Goal: Task Accomplishment & Management: Manage account settings

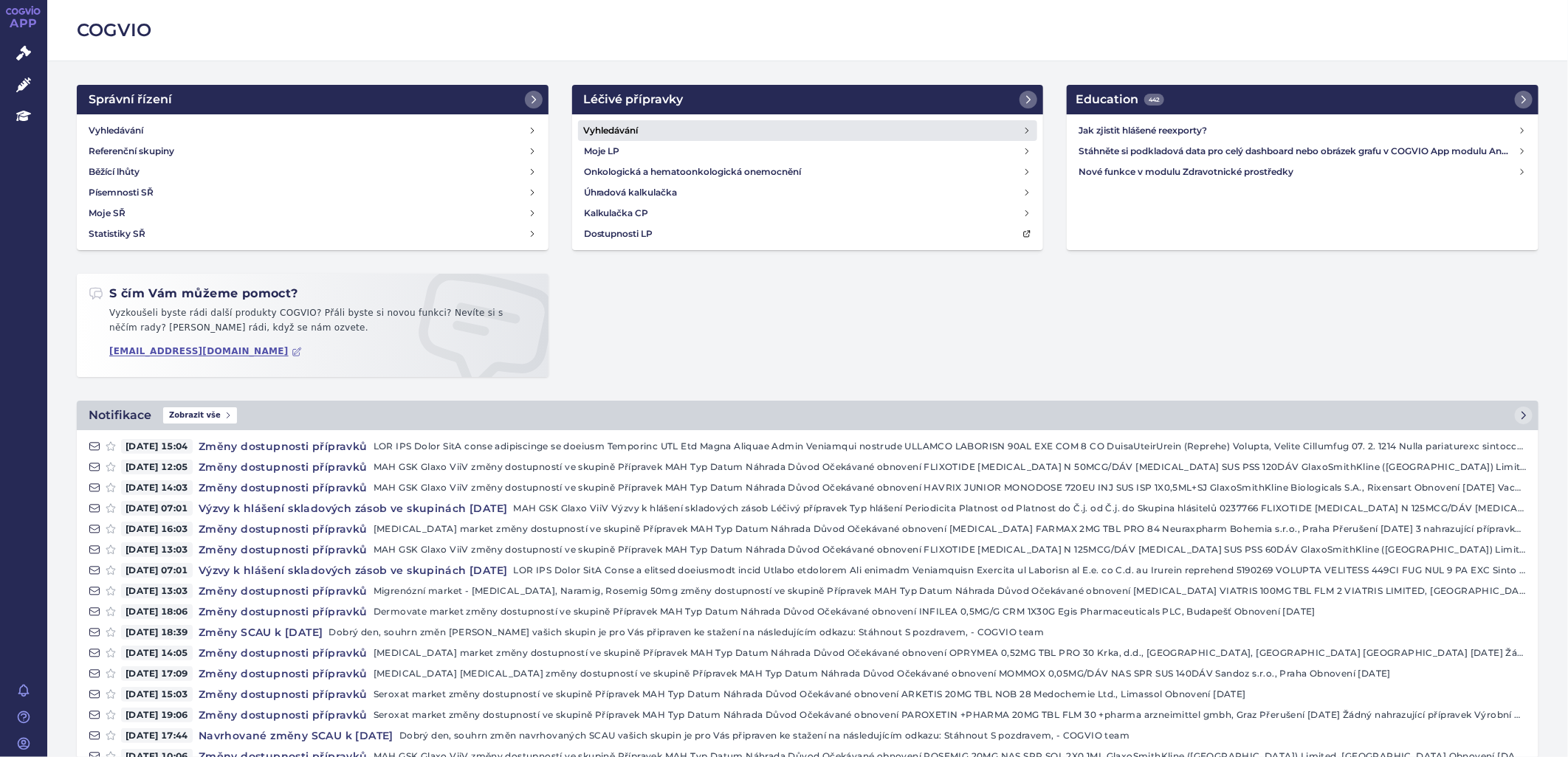
click at [622, 135] on h4 "Vyhledávání" at bounding box center [611, 130] width 55 height 15
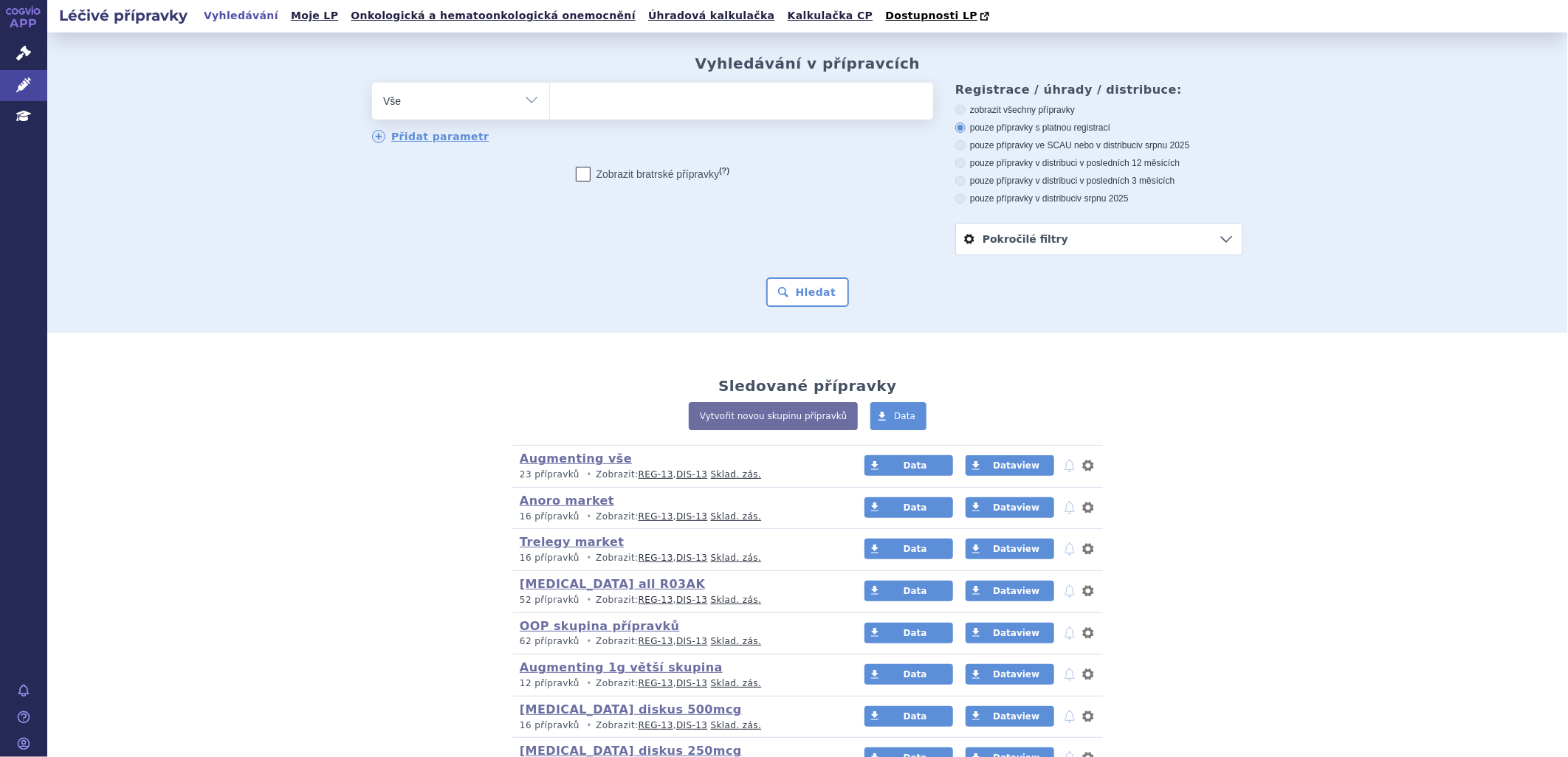
click at [615, 99] on ul at bounding box center [741, 99] width 383 height 31
click at [550, 99] on select at bounding box center [550, 100] width 1 height 37
type input "tw"
type input "twin"
type input "twinr"
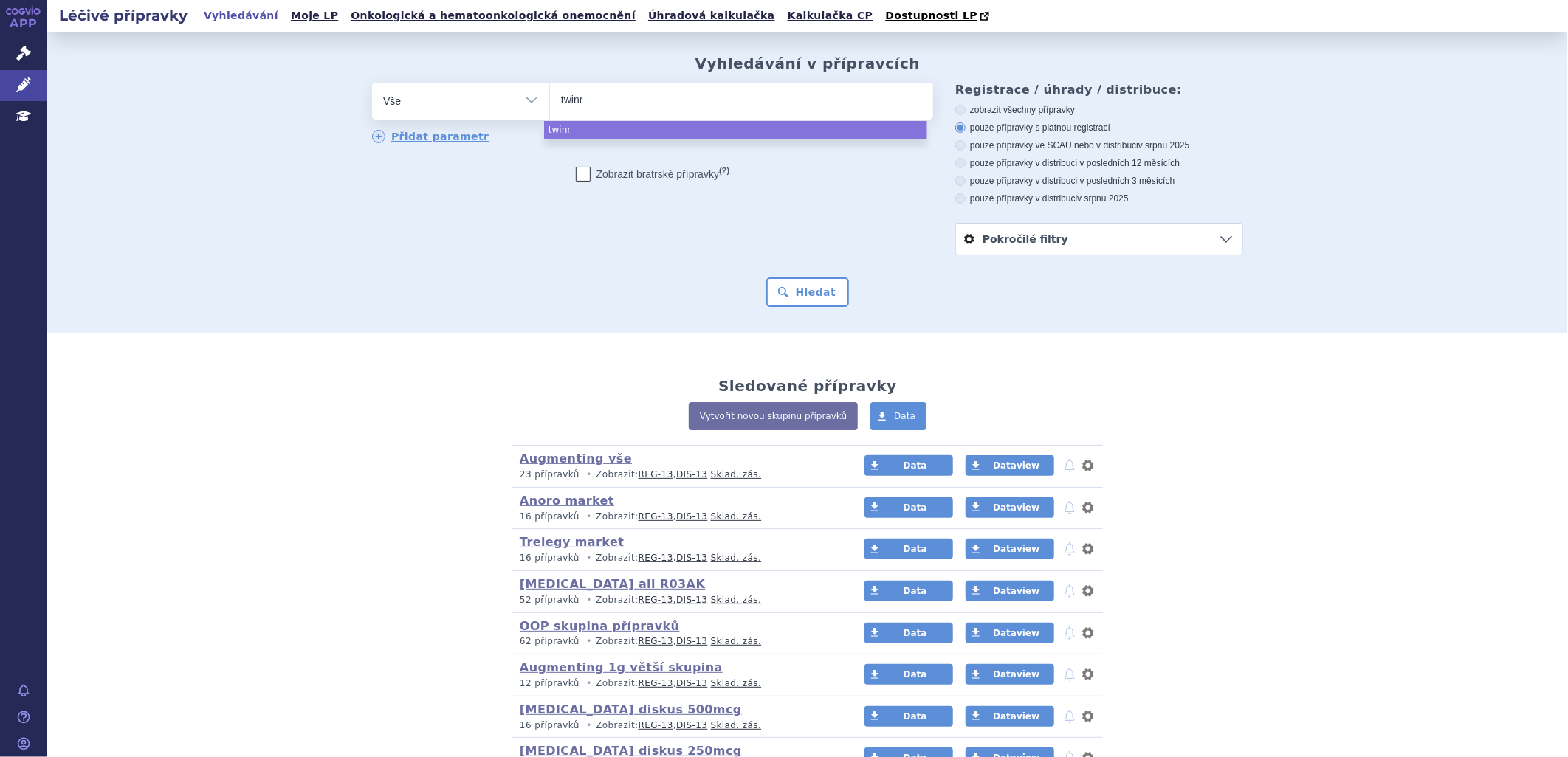
type input "twinri"
type input "twinrix"
select select "twinrix"
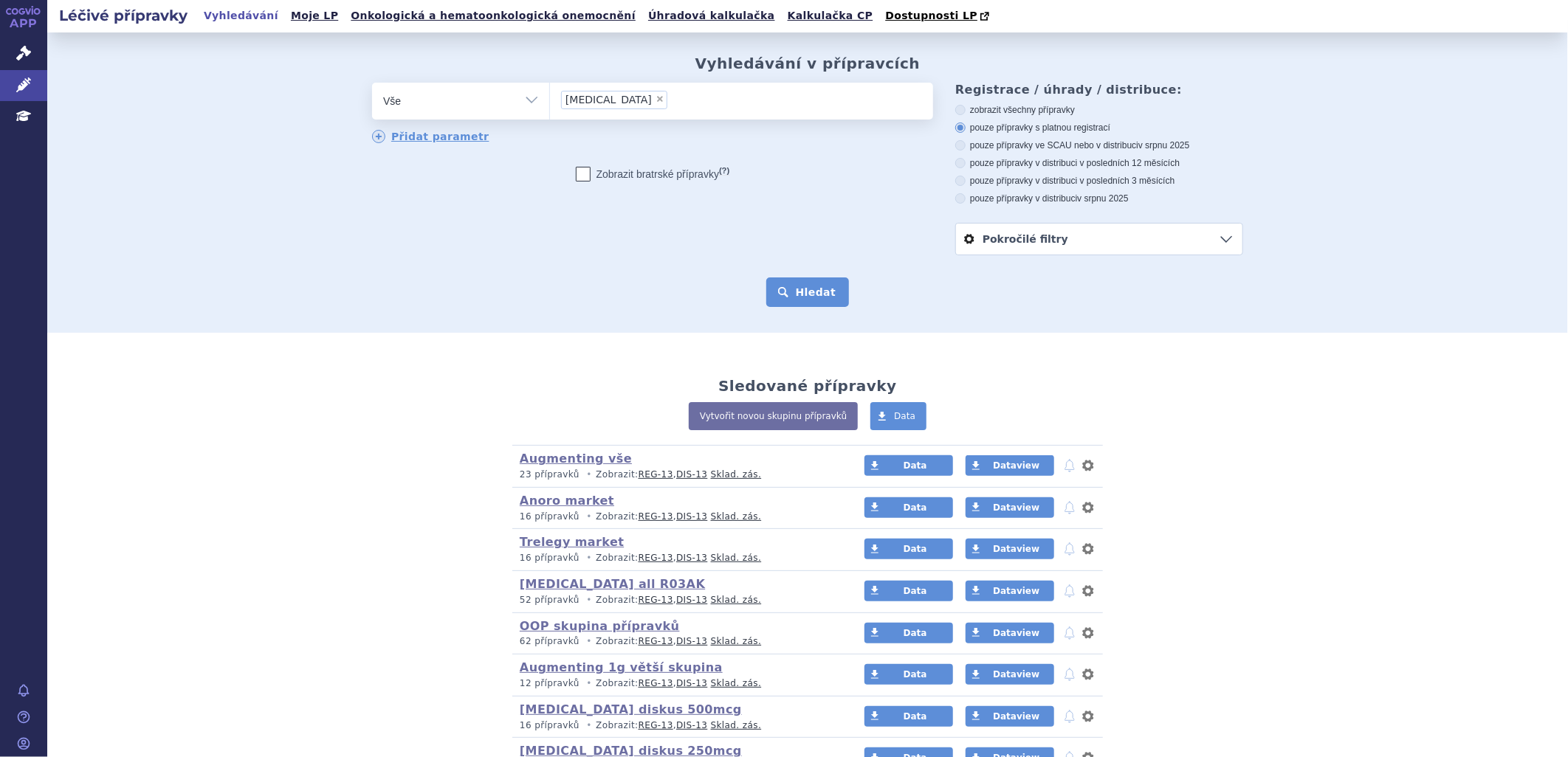
click at [802, 288] on button "Hledat" at bounding box center [808, 293] width 84 height 30
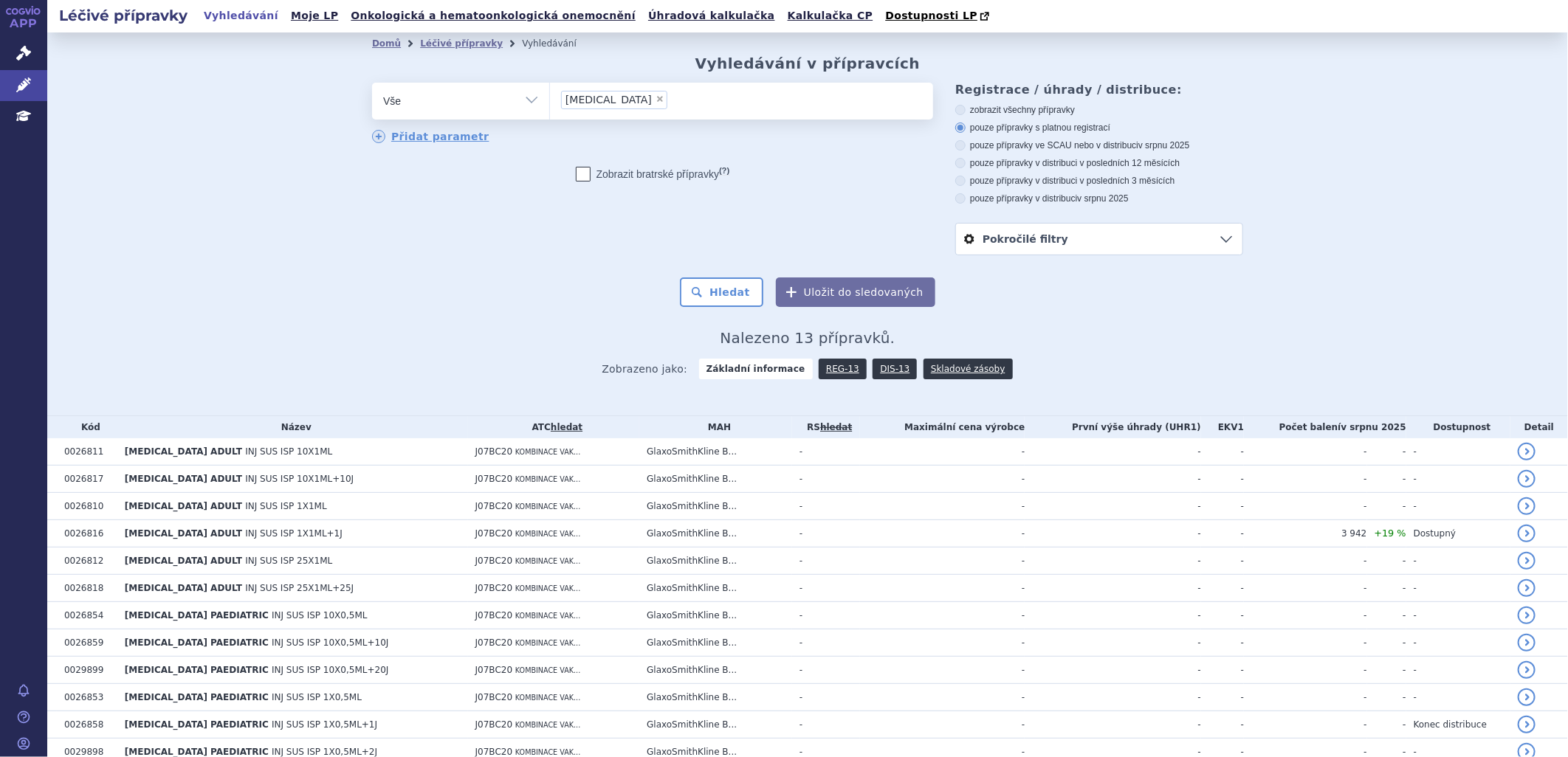
click at [630, 102] on ul "× twinrix" at bounding box center [741, 99] width 383 height 32
click at [550, 102] on select "twinrix" at bounding box center [550, 100] width 1 height 37
click at [530, 102] on select "Vše Přípravek/SUKL kód MAH VPOIS ATC/Aktivní látka Léková forma Síla" at bounding box center [460, 99] width 177 height 33
select select "filter-atc-group"
click at [372, 84] on select "Vše Přípravek/SUKL kód MAH VPOIS ATC/Aktivní látka Léková forma Síla" at bounding box center [460, 99] width 177 height 33
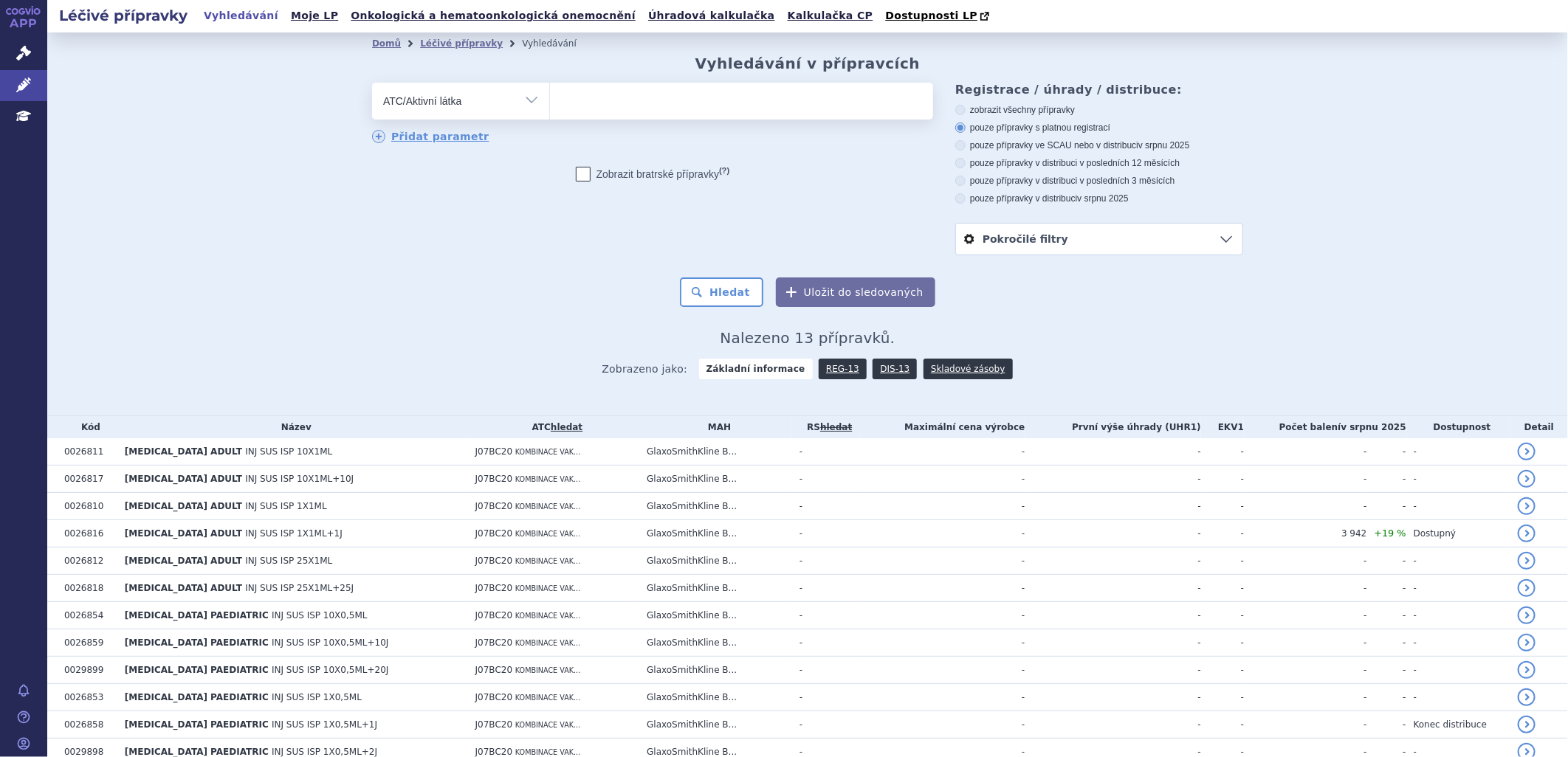
click at [600, 103] on ul at bounding box center [741, 99] width 383 height 31
click at [550, 103] on select at bounding box center [550, 100] width 1 height 37
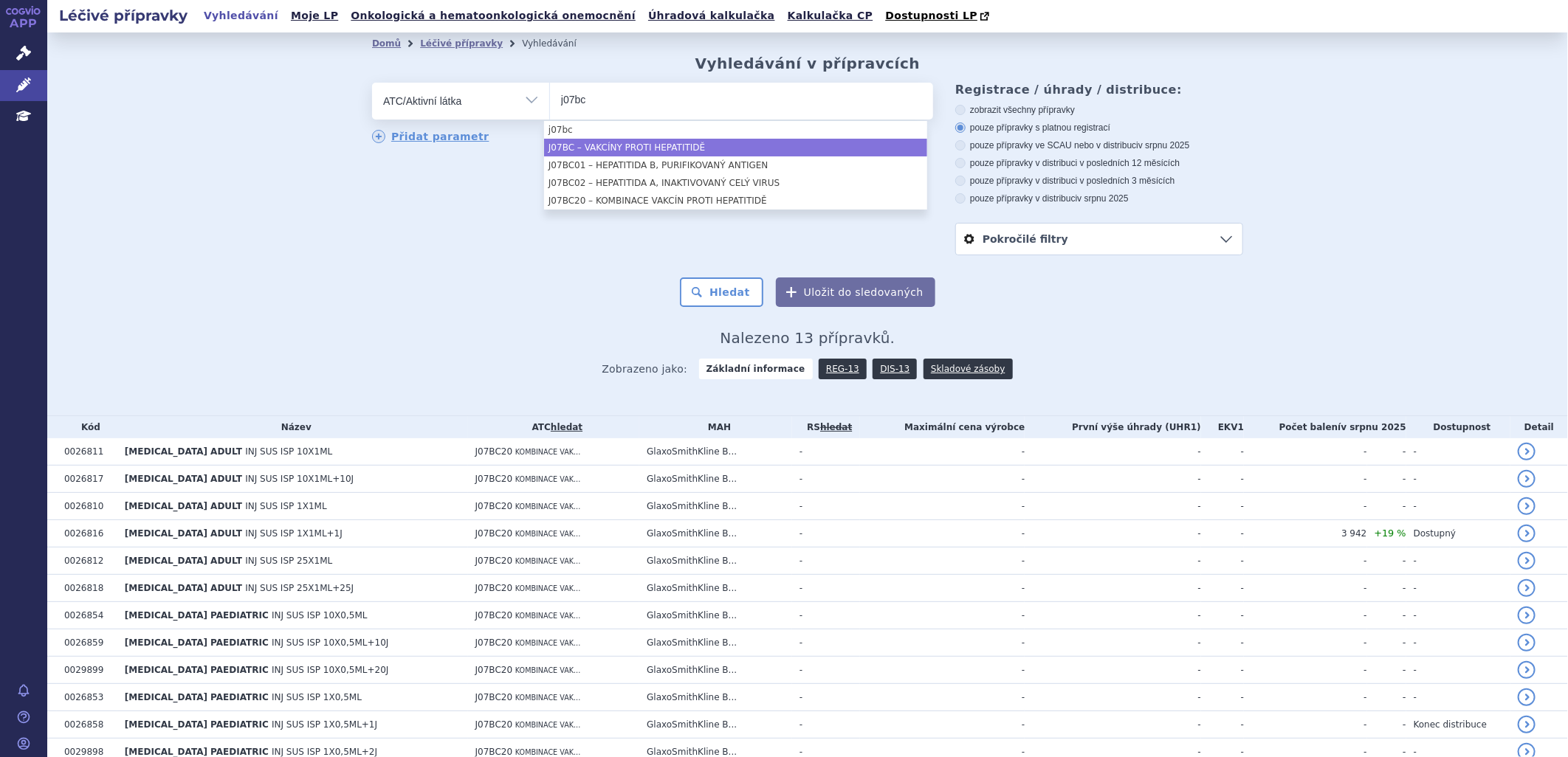
type input "j07bc"
select select "J07BC"
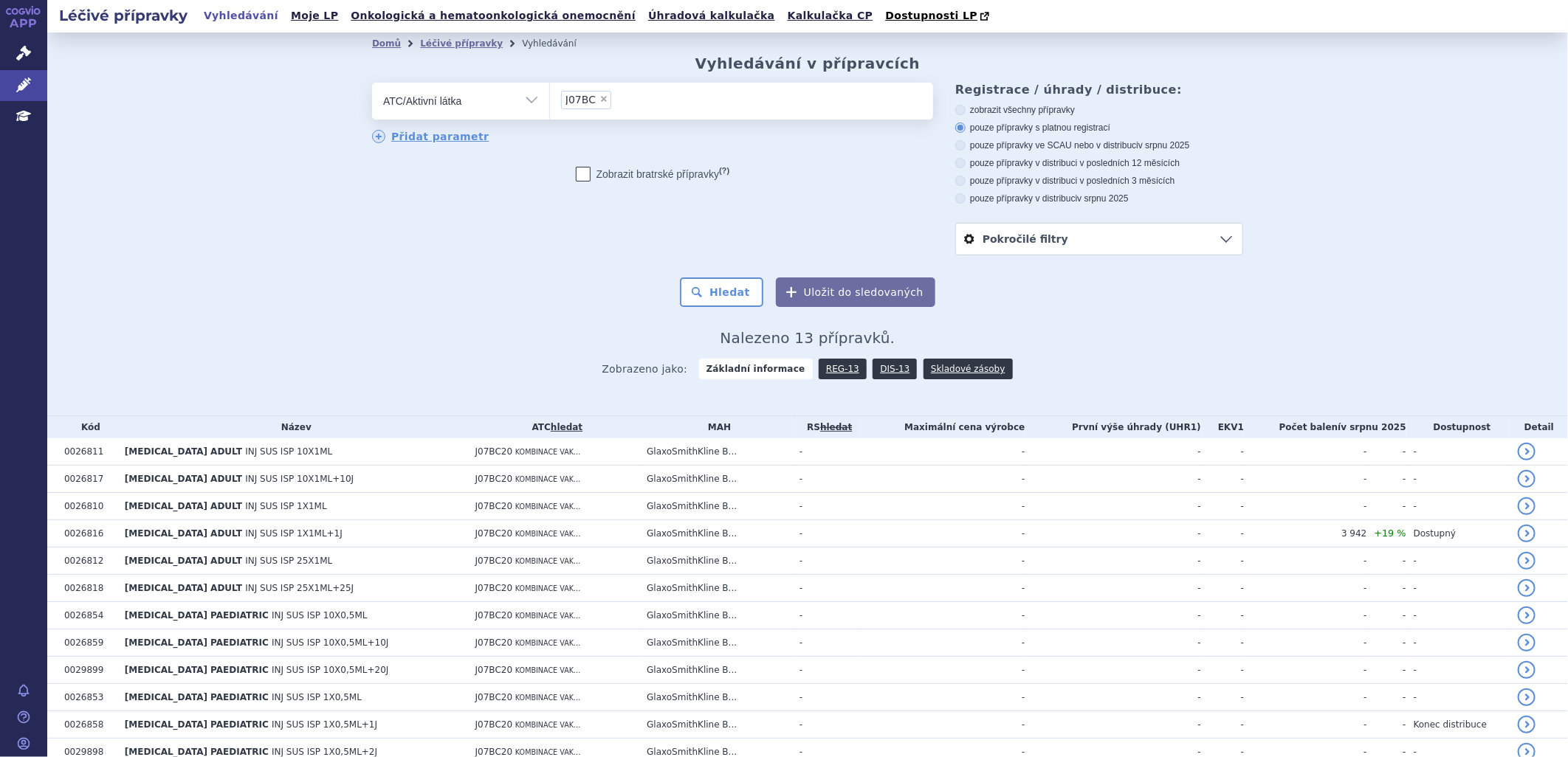
click at [955, 177] on icon at bounding box center [960, 180] width 10 height 10
click at [957, 178] on input "pouze přípravky v distribuci v posledních 3 měsících" at bounding box center [961, 182] width 9 height 9
radio input "true"
click at [738, 299] on button "Hledat" at bounding box center [721, 293] width 84 height 30
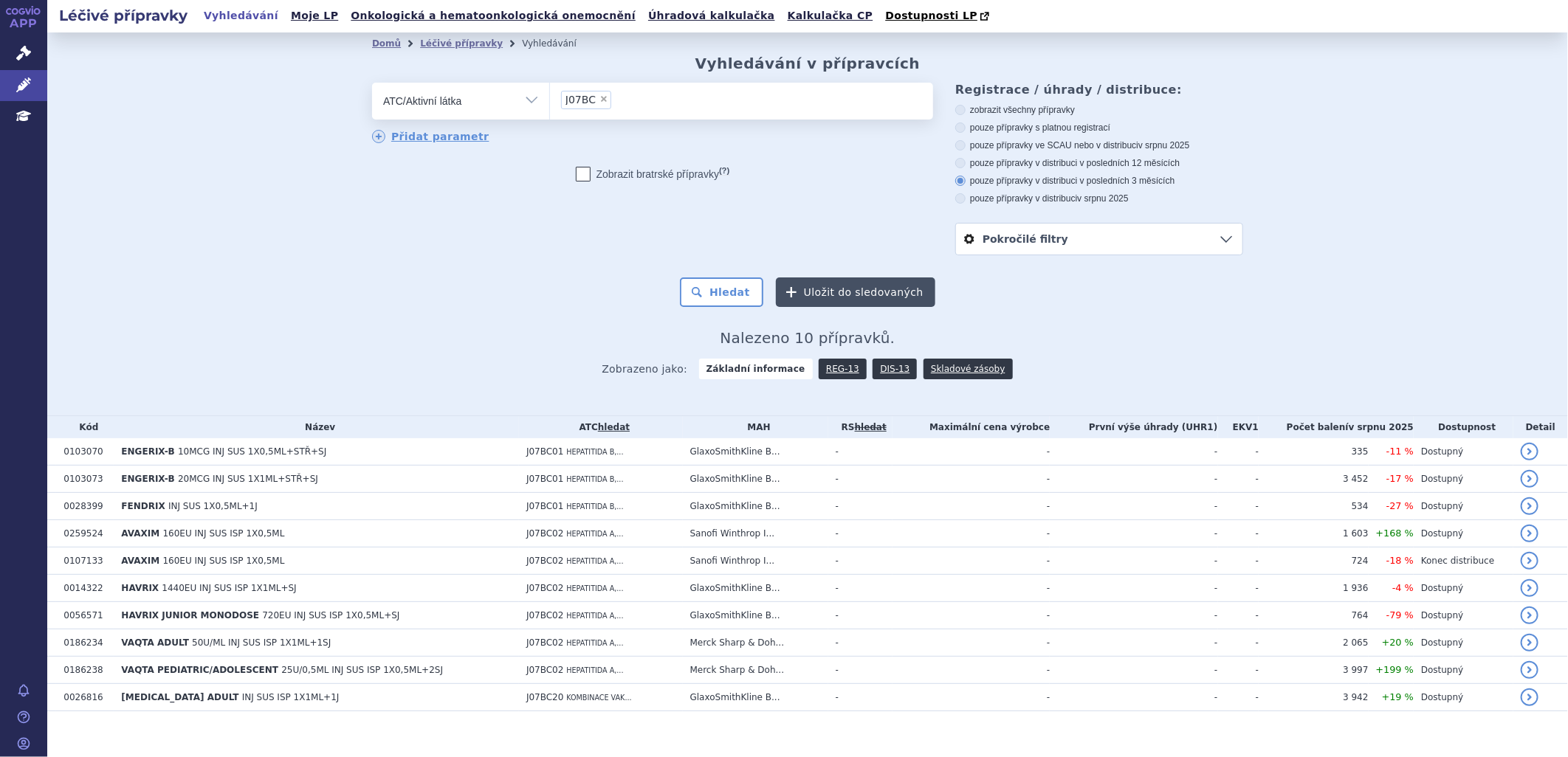
click at [846, 290] on button "Uložit do sledovaných" at bounding box center [856, 293] width 160 height 30
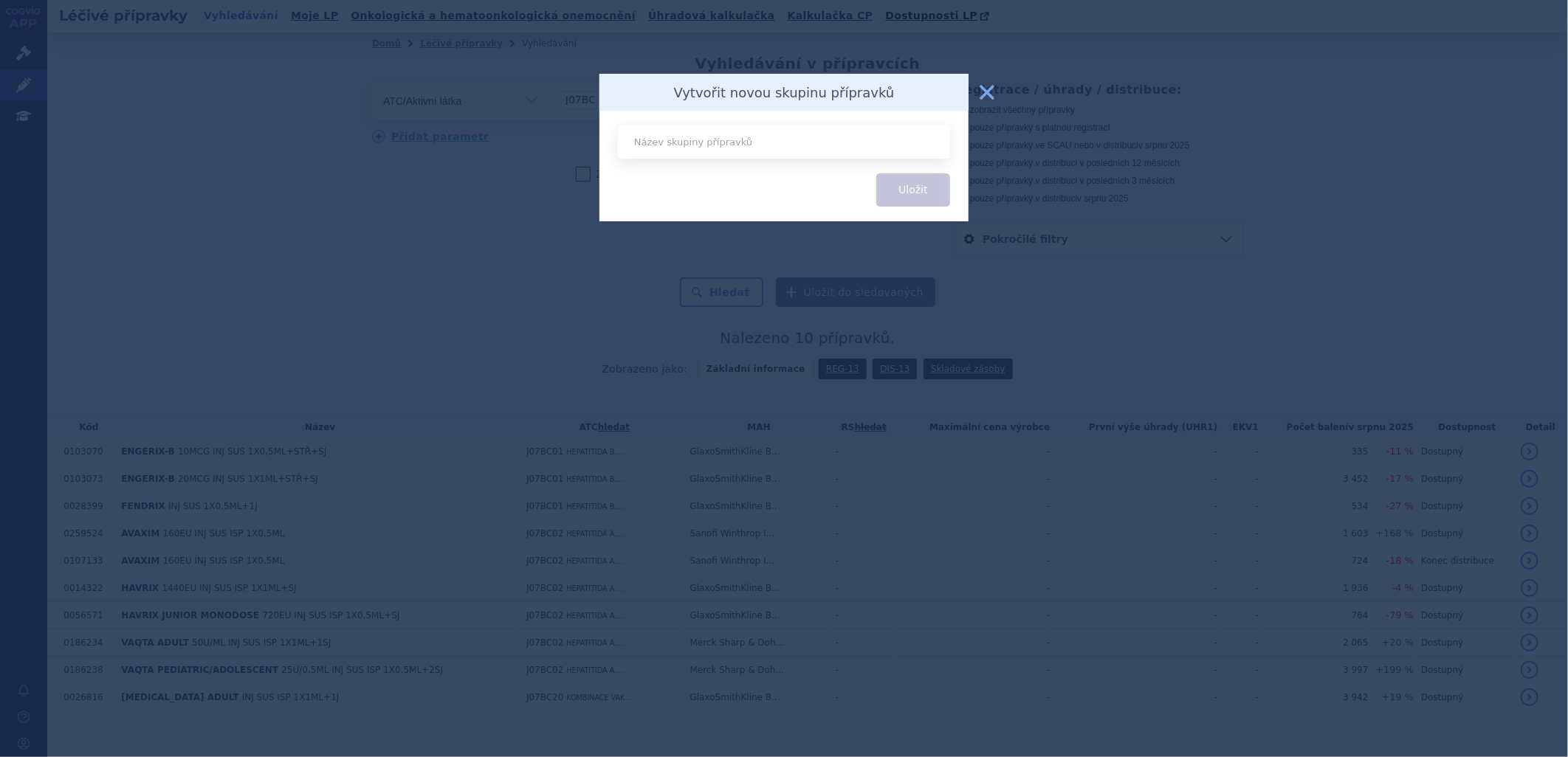
type input "ž"
type input "Žloutenky market"
click at [934, 190] on button "Uložit" at bounding box center [913, 190] width 74 height 33
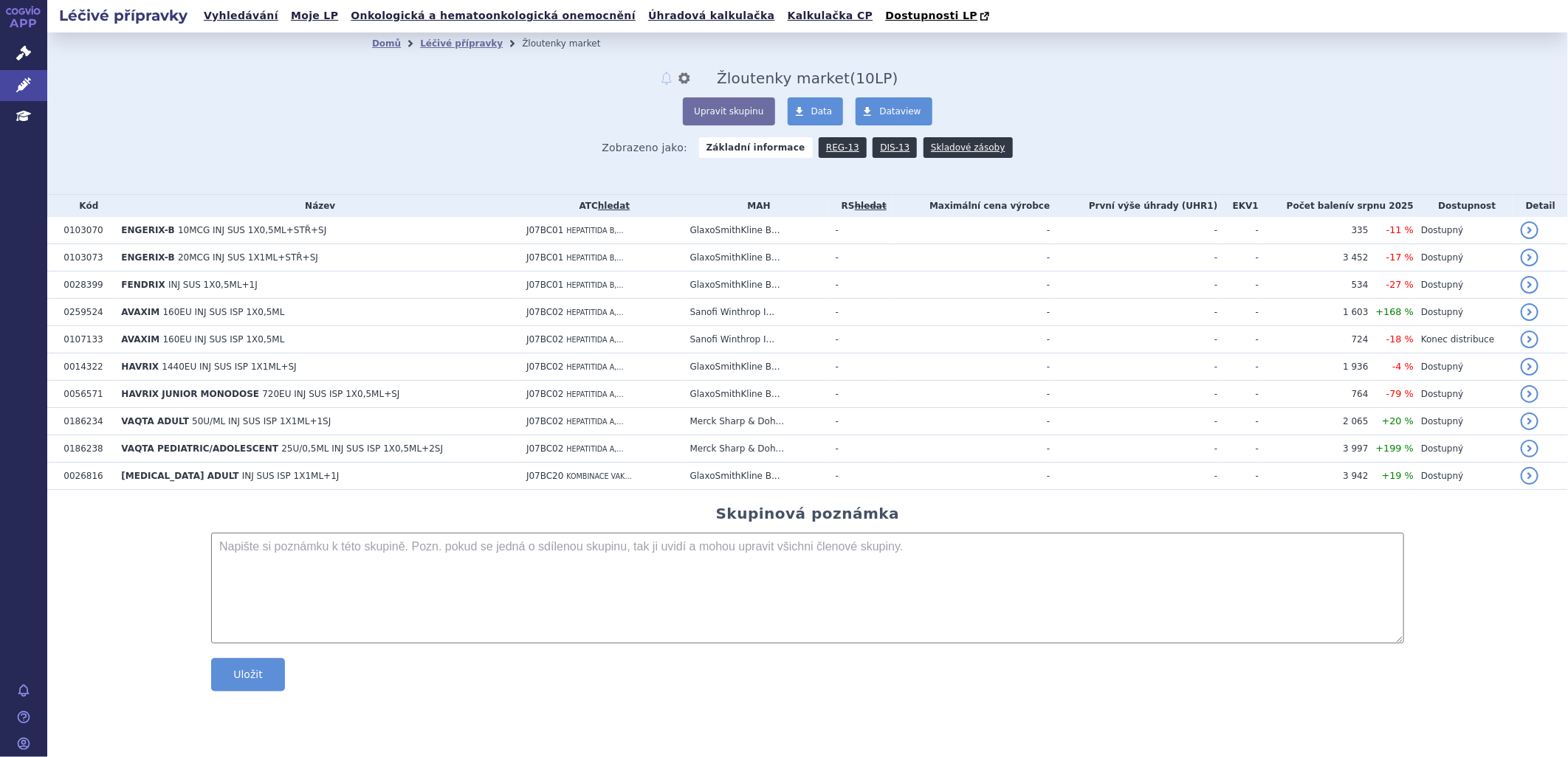
click at [348, 566] on textarea at bounding box center [808, 588] width 1193 height 110
type textarea "ATC J07BC02"
click at [267, 679] on button "Uložit" at bounding box center [248, 675] width 74 height 33
click at [883, 150] on link "DIS-13" at bounding box center [894, 147] width 45 height 20
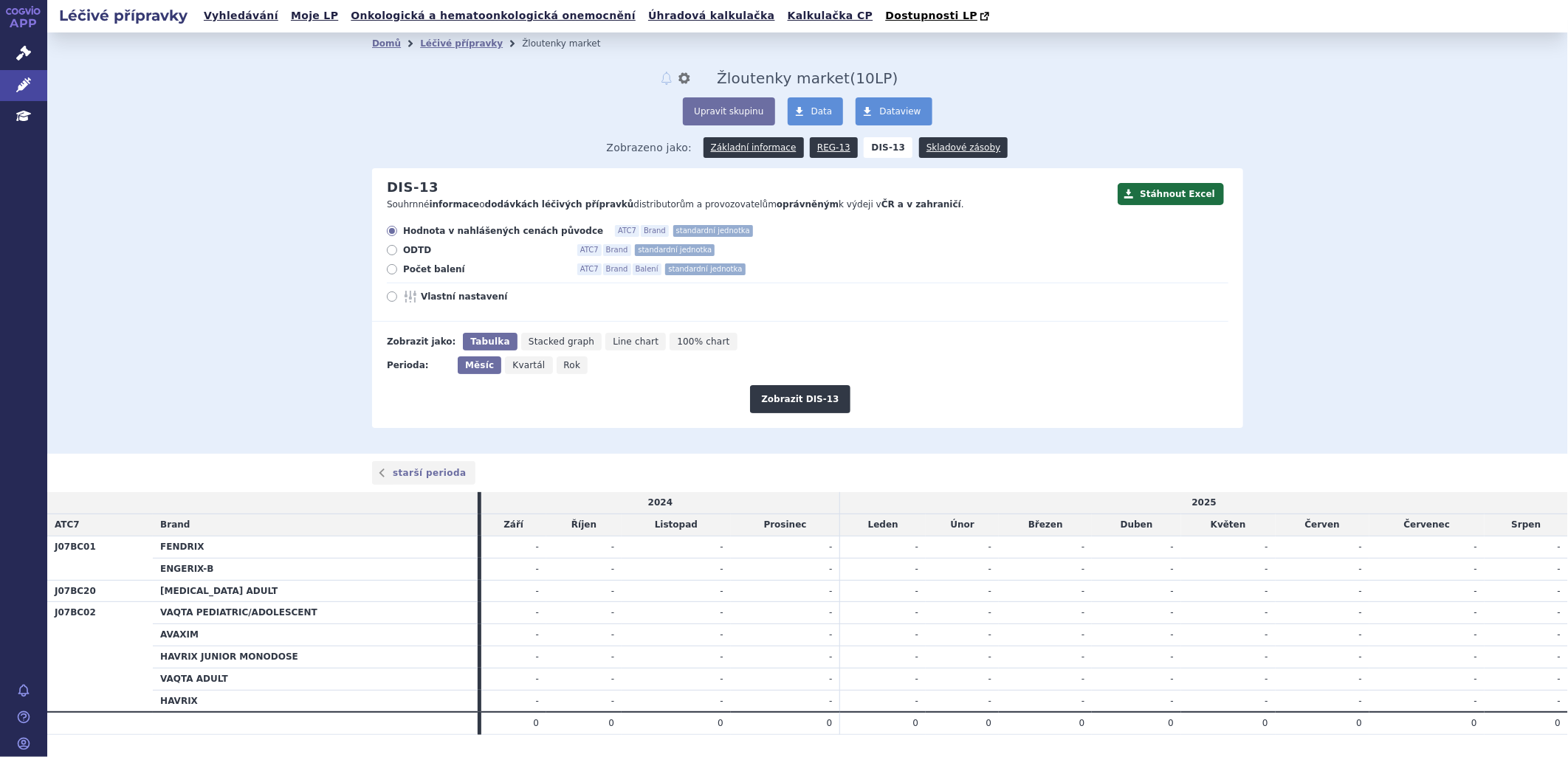
click at [387, 272] on icon at bounding box center [391, 269] width 10 height 10
click at [388, 272] on input "Počet balení ATC7 Brand Balení standardní jednotka" at bounding box center [393, 271] width 9 height 9
radio input "true"
click at [557, 373] on icon "Rok" at bounding box center [572, 365] width 32 height 18
click at [557, 366] on input "Rok" at bounding box center [561, 361] width 9 height 9
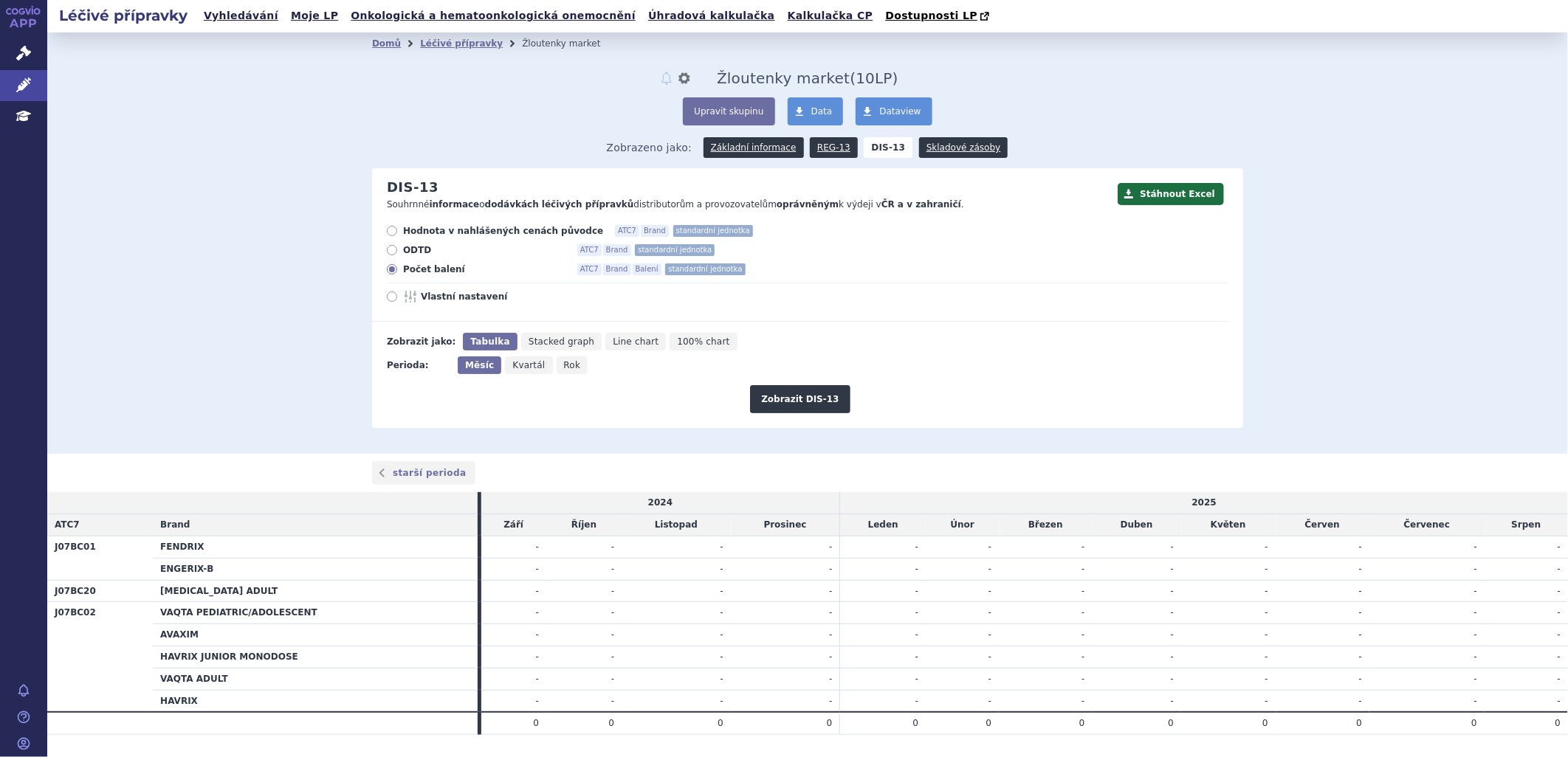
radio input "true"
click at [790, 395] on button "Zobrazit DIS-13" at bounding box center [799, 399] width 99 height 28
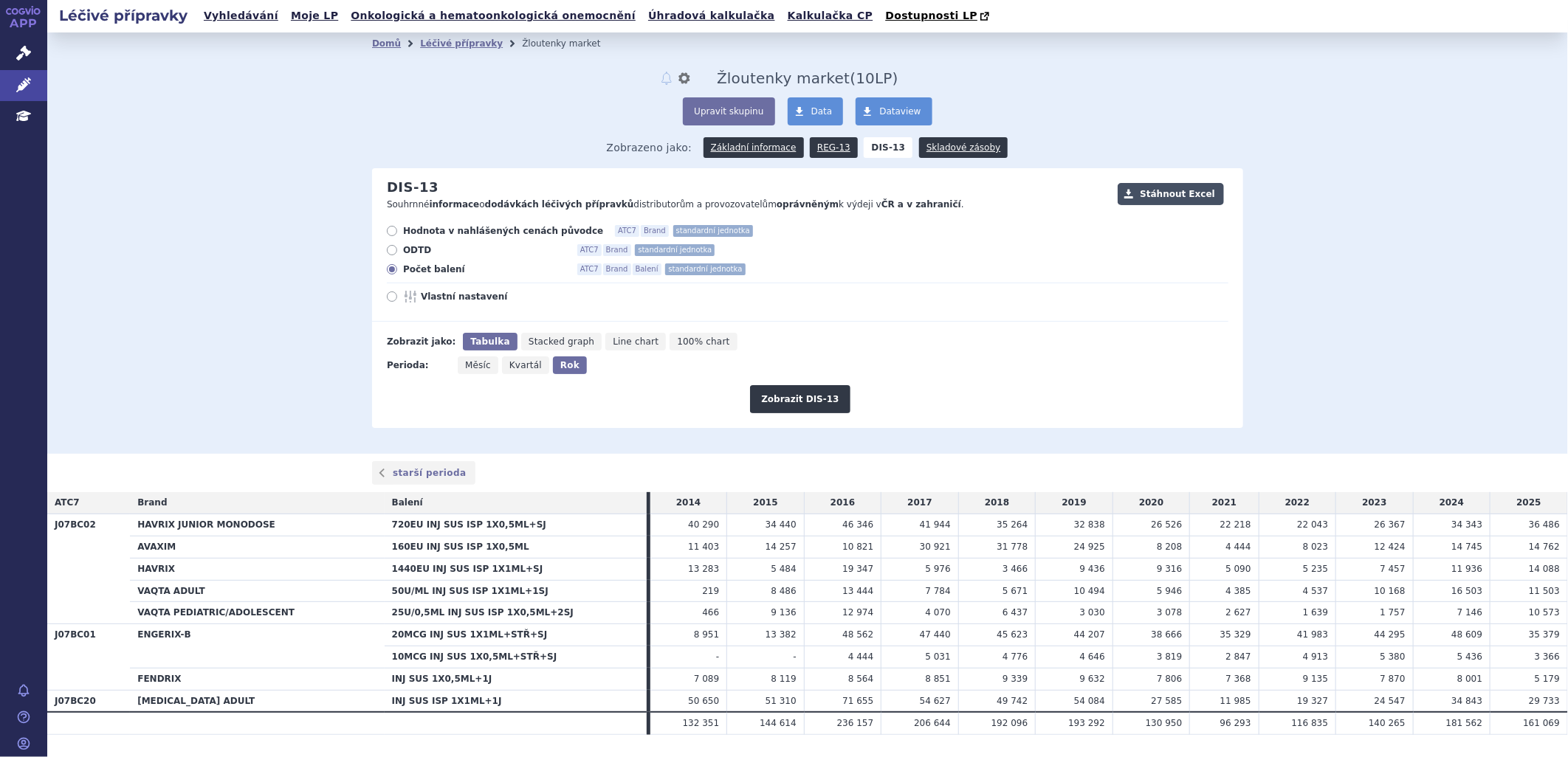
click at [1170, 190] on button "Stáhnout Excel" at bounding box center [1171, 194] width 106 height 22
click at [751, 152] on link "Základní informace" at bounding box center [754, 147] width 100 height 20
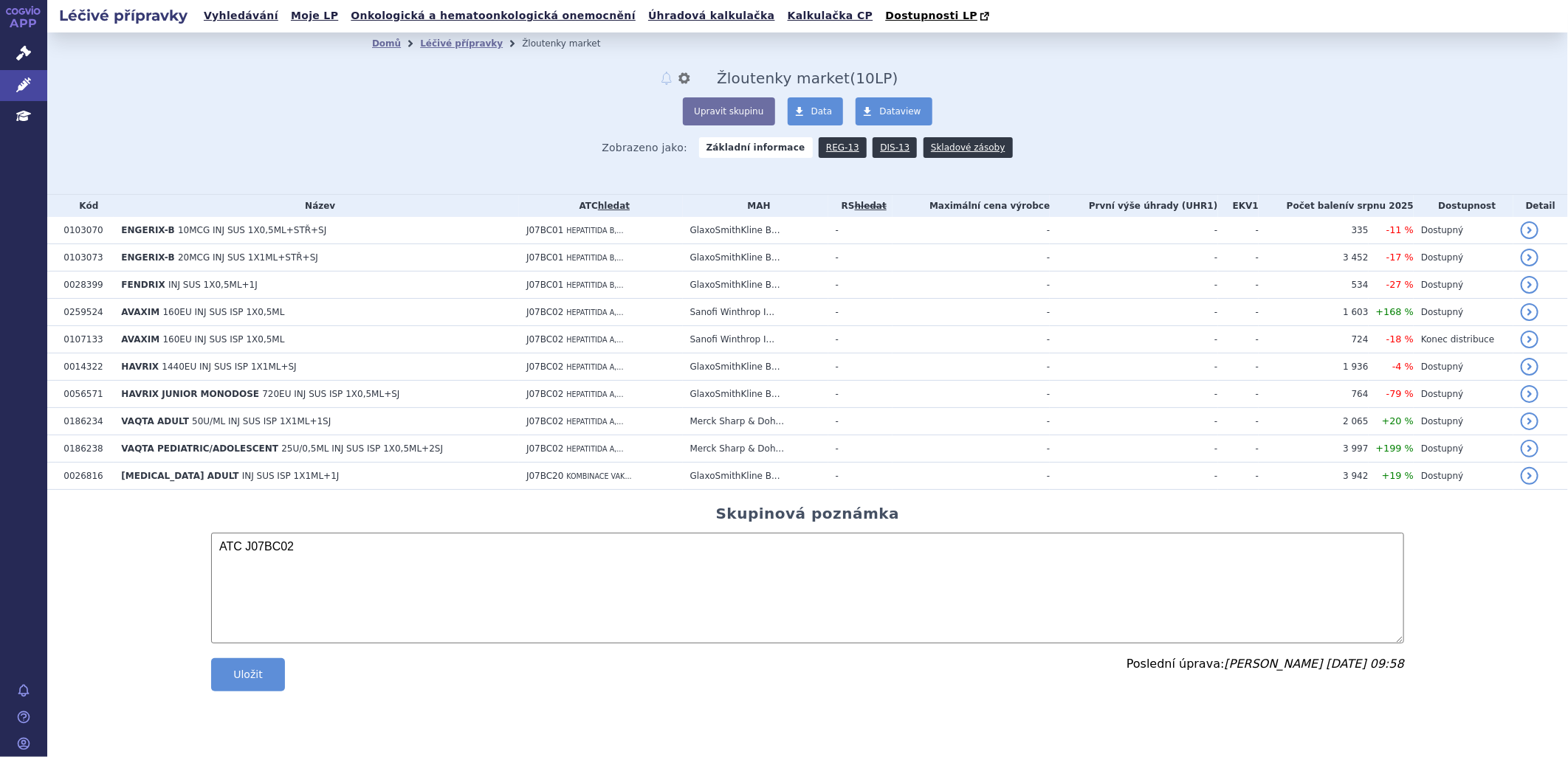
click at [822, 110] on span "Data" at bounding box center [821, 111] width 21 height 10
click at [462, 45] on link "Léčivé přípravky" at bounding box center [461, 43] width 83 height 10
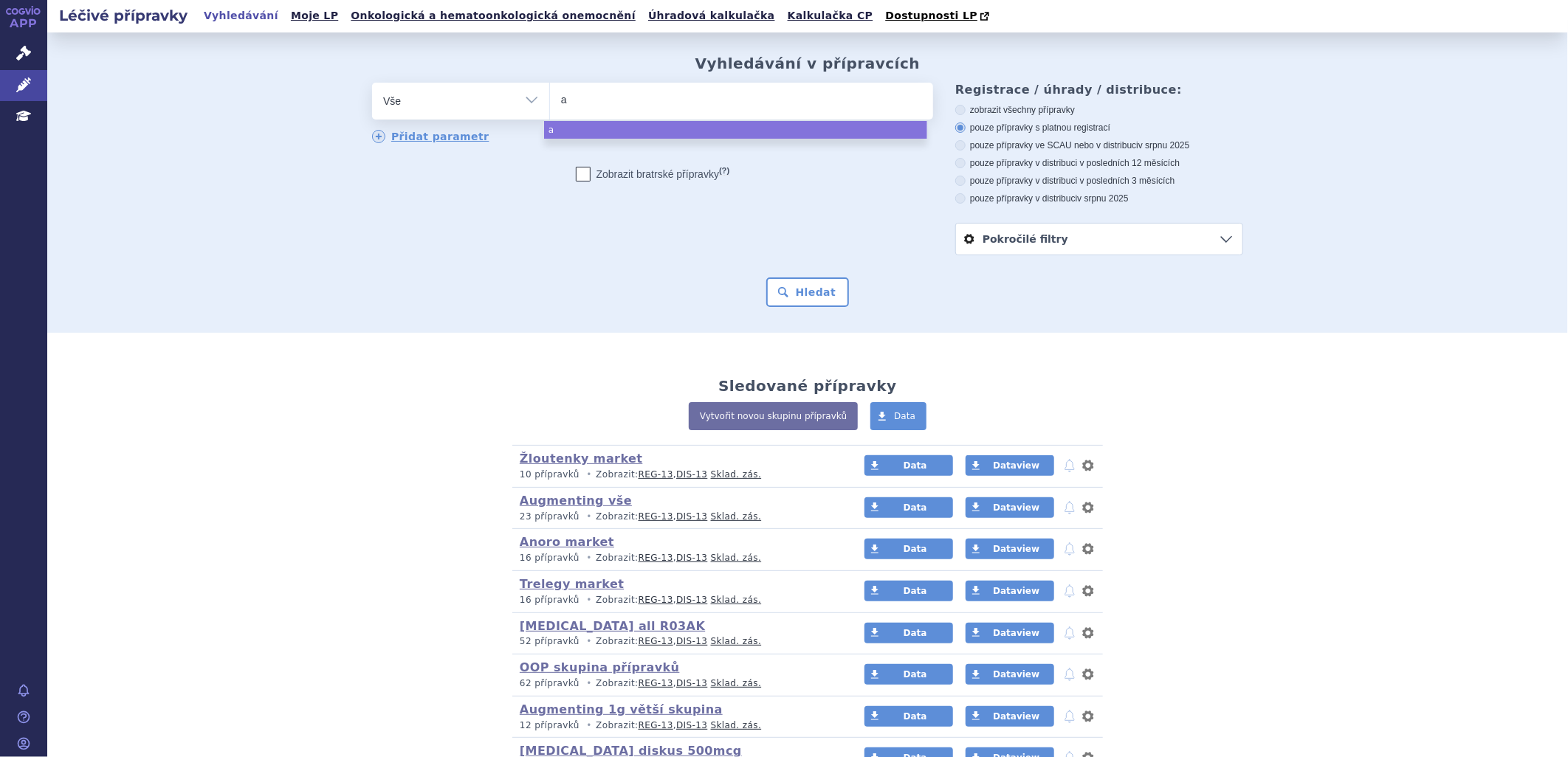
type input "am"
type input "amb"
type input "ambi"
type input "ambiri"
type input "ambirix"
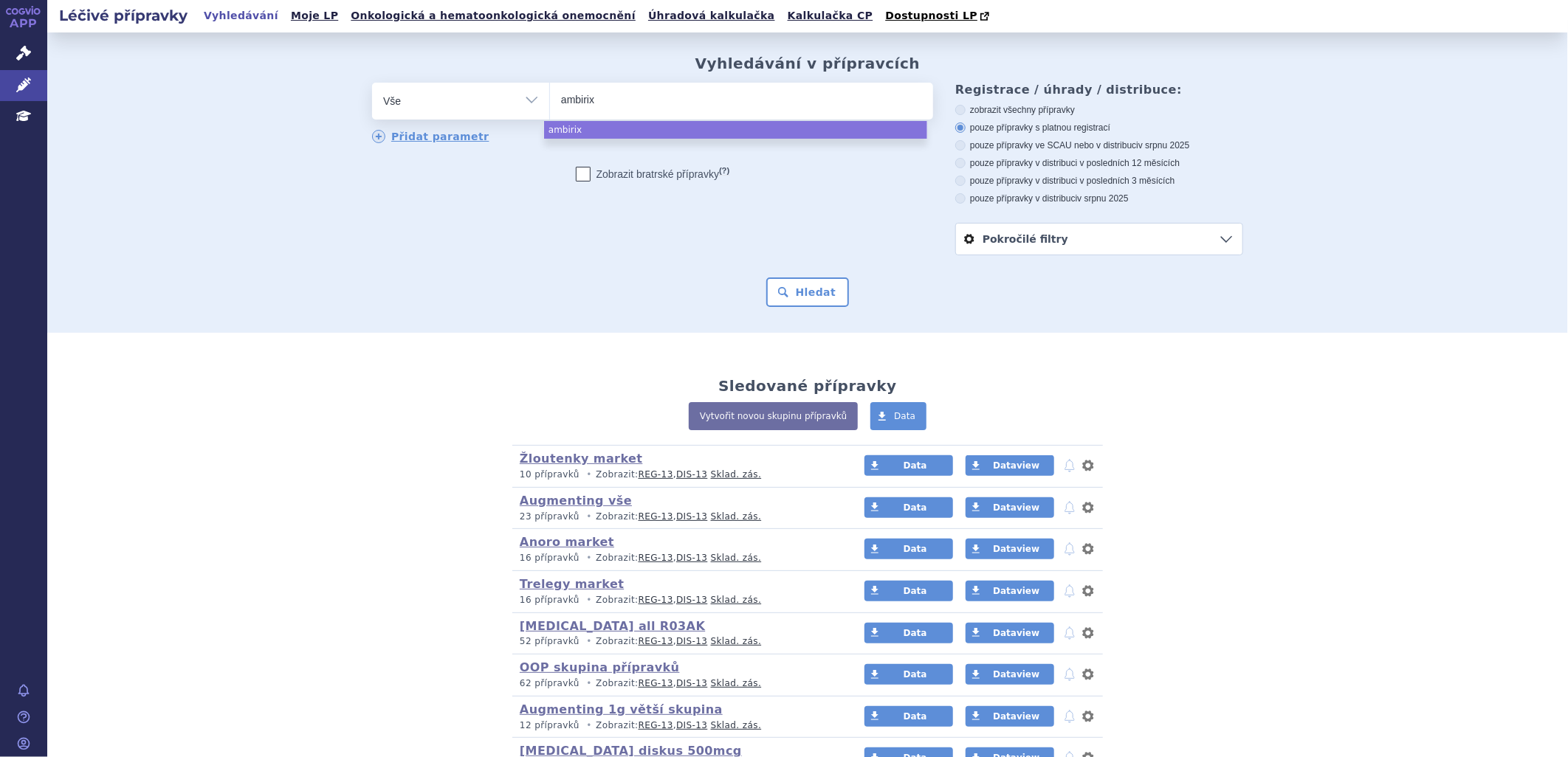
select select "ambirix"
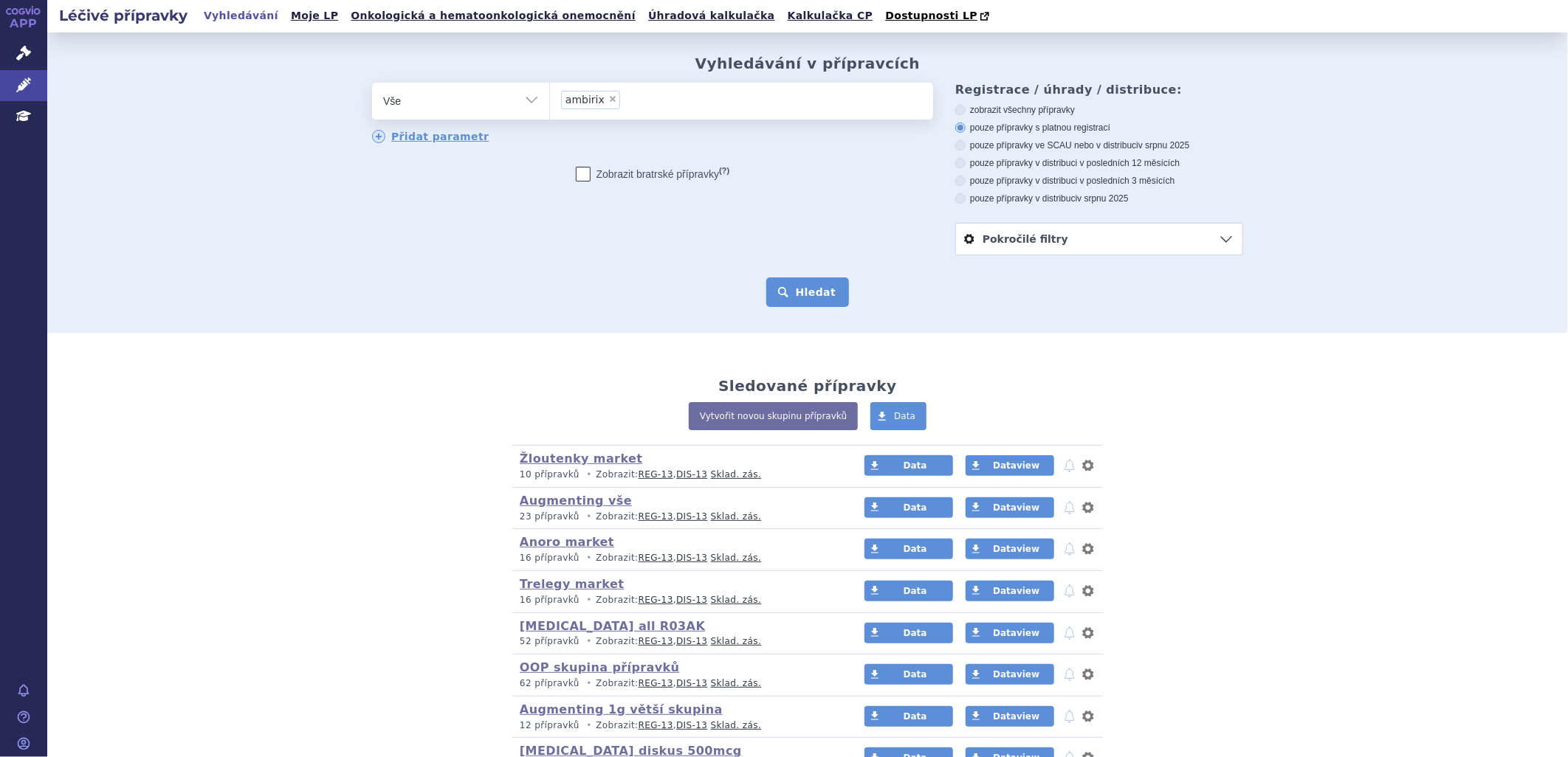
click at [828, 304] on button "Hledat" at bounding box center [808, 293] width 84 height 30
